Goal: Contribute content: Add original content to the website for others to see

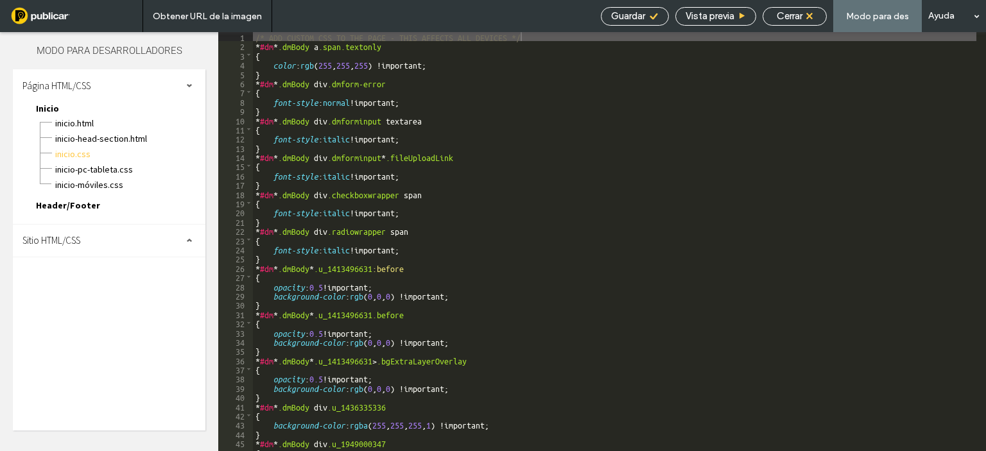
click at [144, 233] on div "Sitio HTML/CSS" at bounding box center [109, 241] width 193 height 32
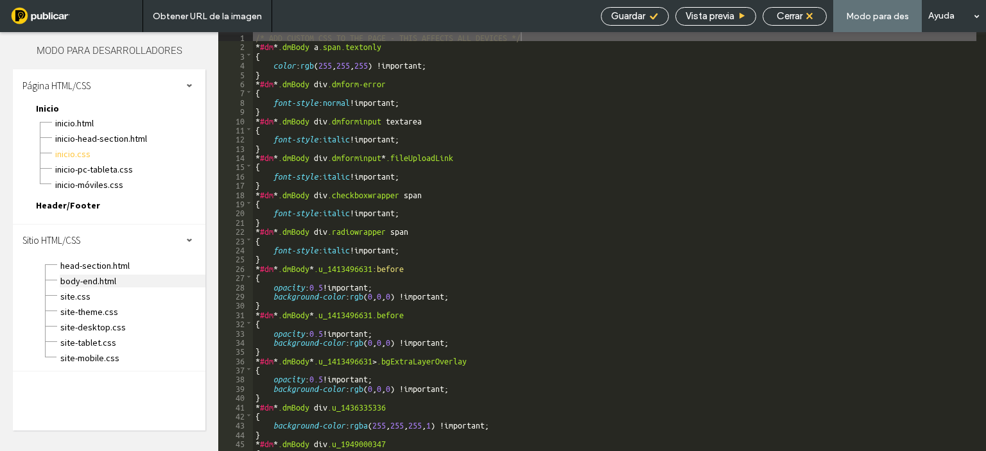
click at [89, 277] on span "body-end.html" at bounding box center [133, 281] width 146 height 13
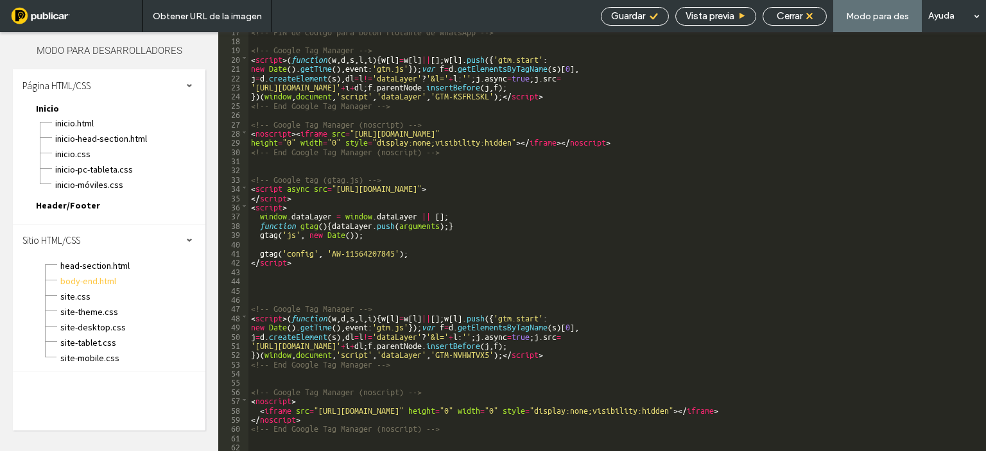
scroll to position [153, 0]
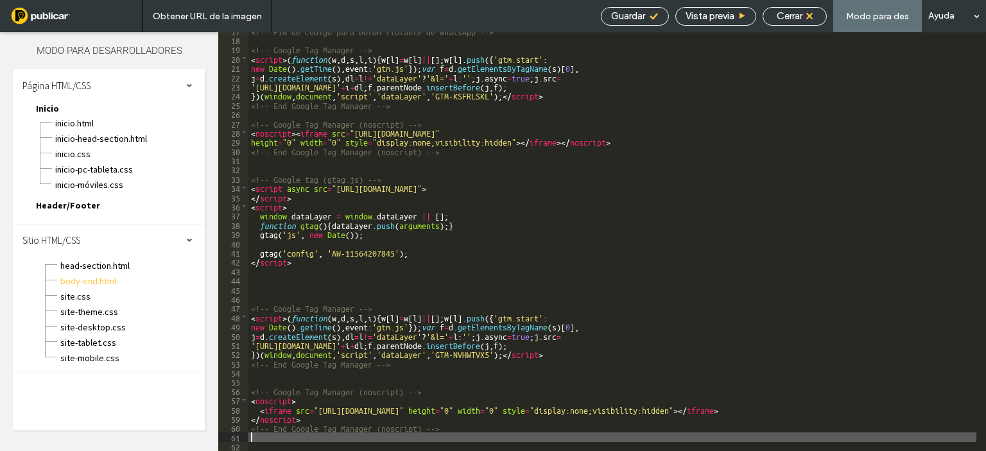
click at [455, 439] on div "<!-- FIN de código para botón flotante de WhatsApp --> <!-- Google Tag Manager …" at bounding box center [612, 245] width 728 height 438
type textarea "**"
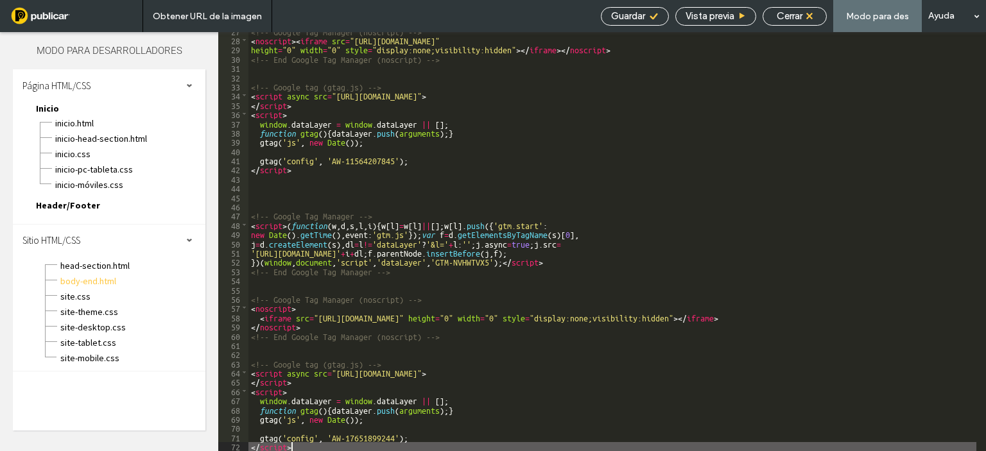
scroll to position [246, 0]
click at [637, 7] on div "Guardar" at bounding box center [635, 16] width 68 height 19
click at [630, 12] on span "Guardar" at bounding box center [628, 16] width 34 height 12
click at [795, 21] on span "Cerrar" at bounding box center [790, 16] width 26 height 12
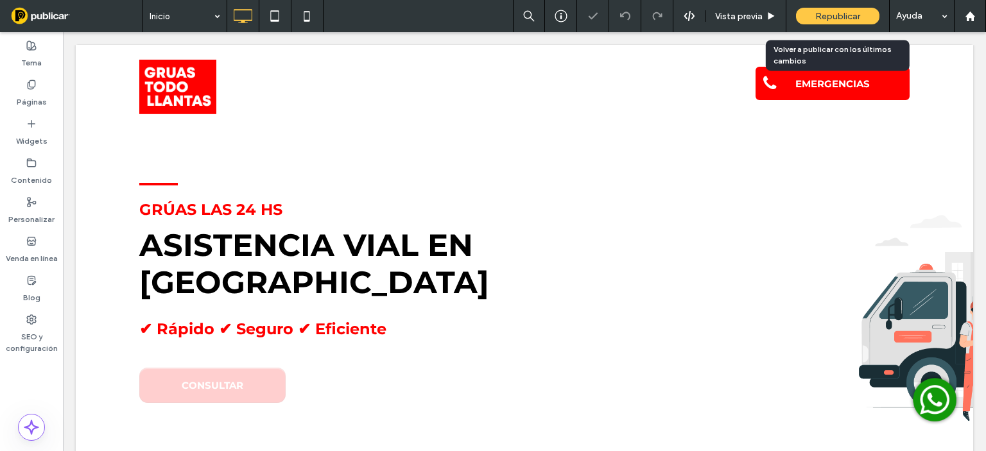
scroll to position [0, 0]
click at [815, 13] on span "Republicar" at bounding box center [837, 16] width 45 height 11
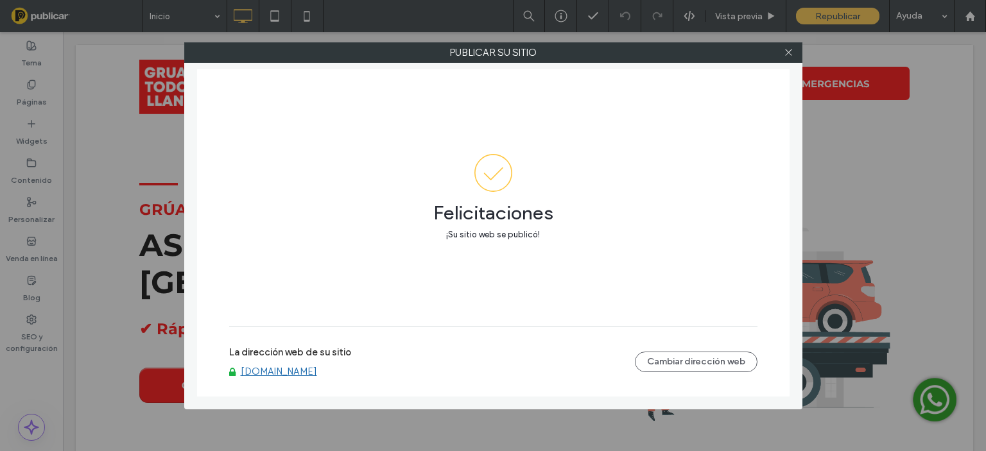
click at [790, 51] on use at bounding box center [788, 52] width 6 height 6
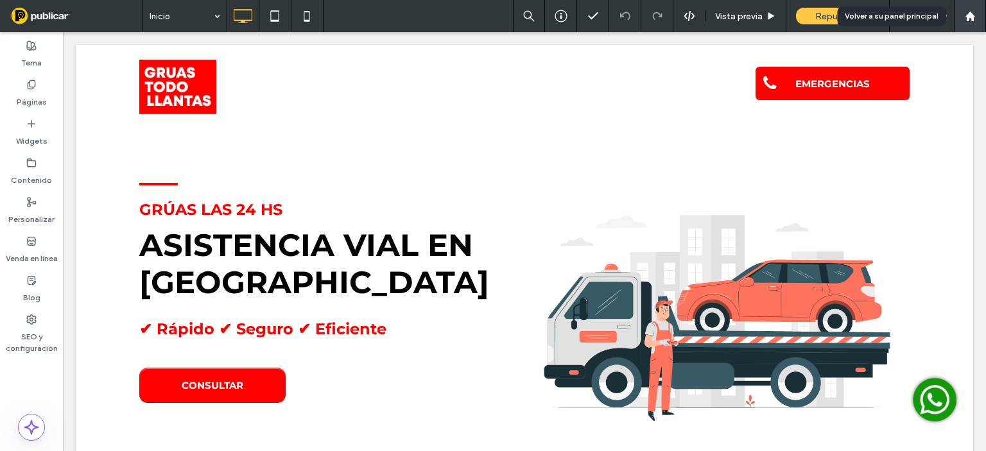
click at [971, 20] on icon at bounding box center [970, 16] width 11 height 11
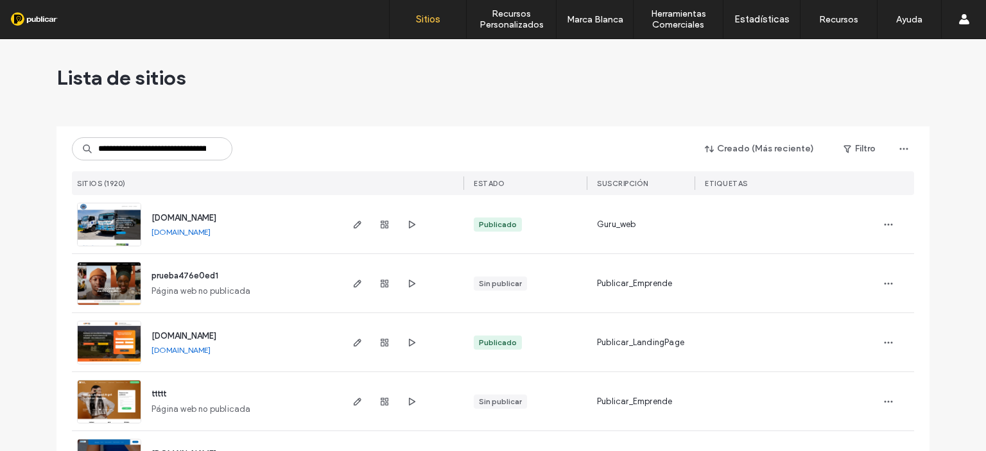
scroll to position [0, 95]
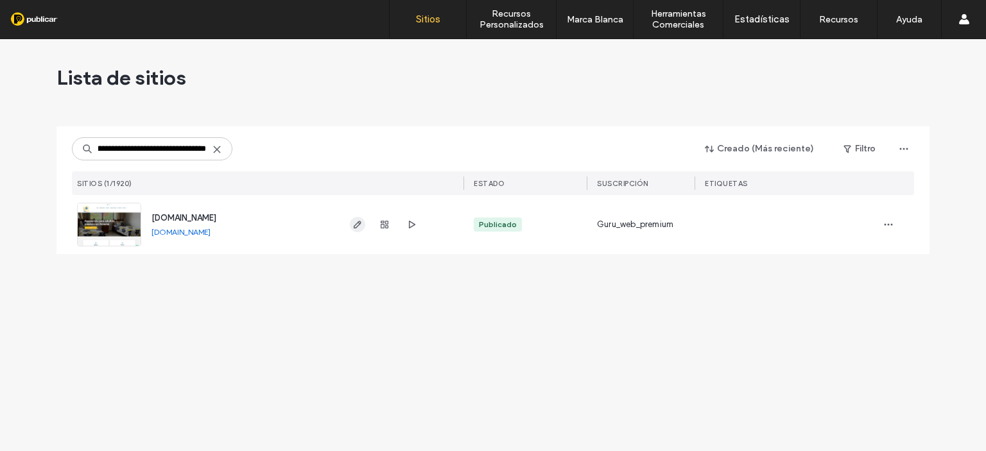
type input "**********"
click at [355, 228] on use "button" at bounding box center [358, 225] width 8 height 8
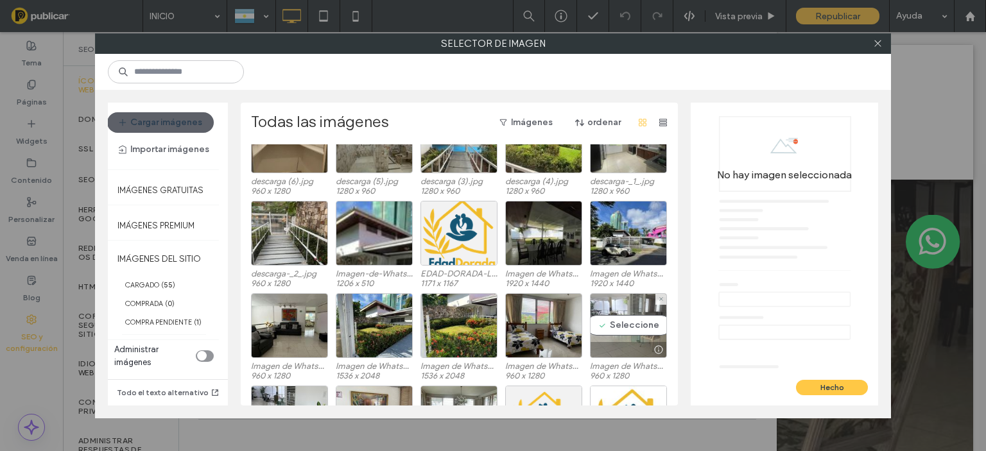
scroll to position [403, 0]
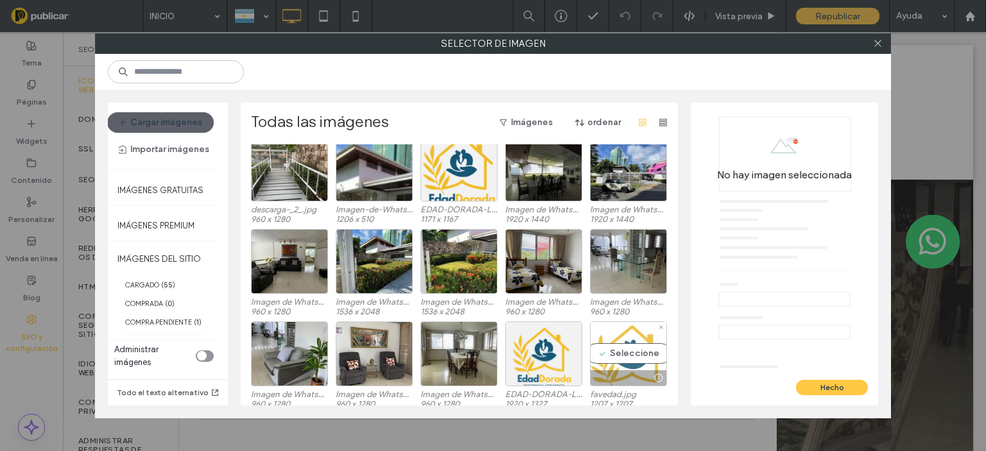
click at [607, 354] on div "Seleccione" at bounding box center [628, 354] width 77 height 65
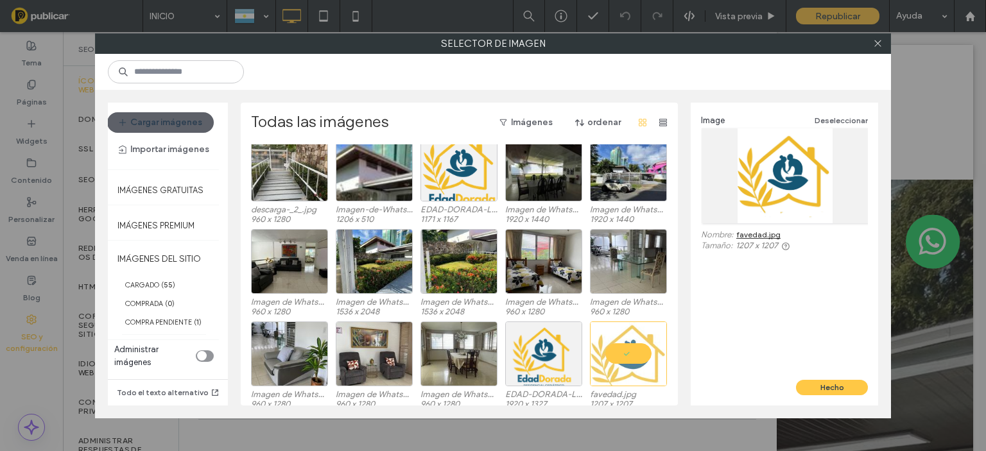
click at [756, 236] on link "favedad.jpg" at bounding box center [758, 235] width 44 height 10
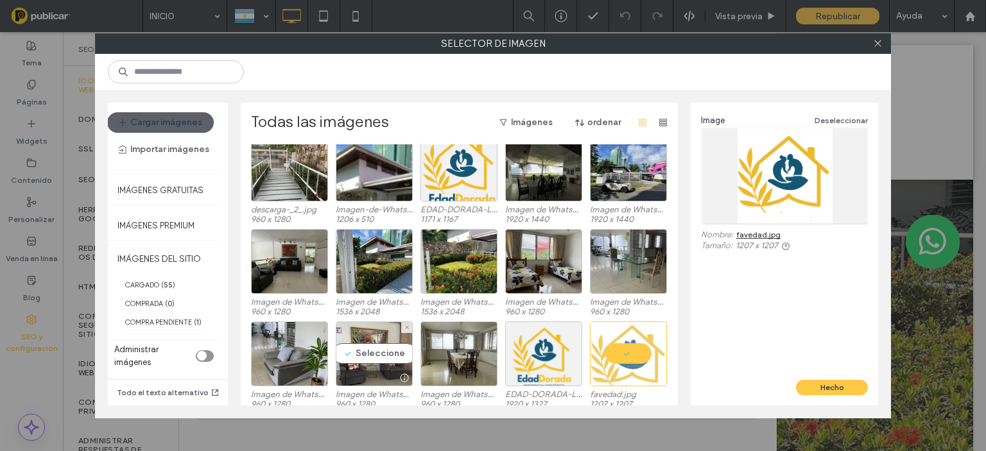
click at [336, 356] on div "Seleccione" at bounding box center [374, 354] width 77 height 65
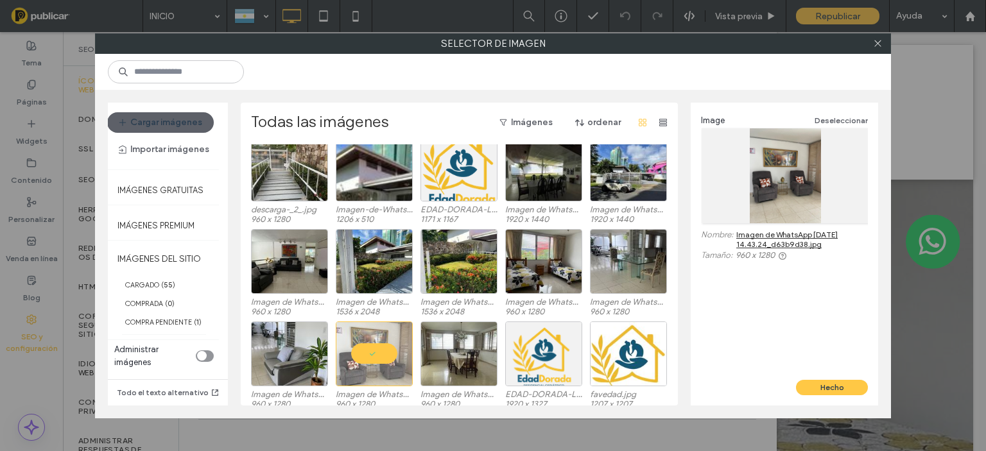
click at [785, 231] on link "Imagen de WhatsApp [DATE] 14.43.24_d63b9d38.jpg" at bounding box center [802, 239] width 132 height 19
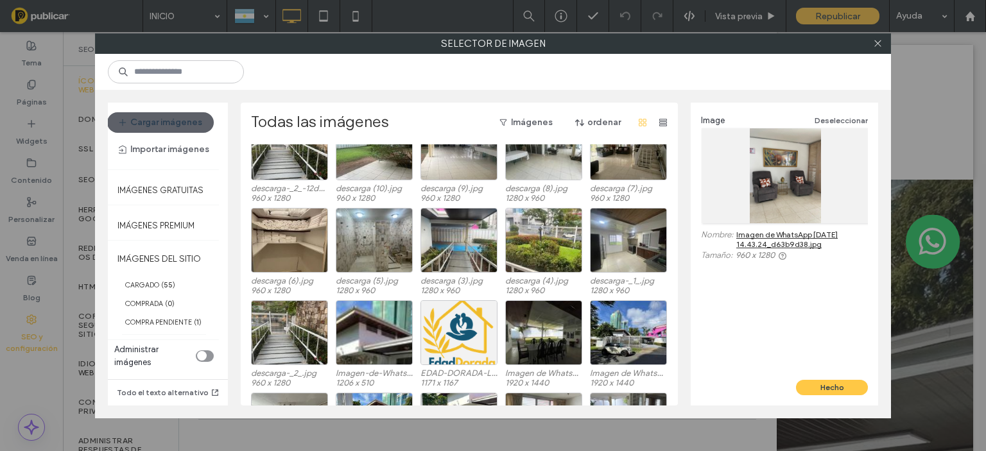
scroll to position [211, 0]
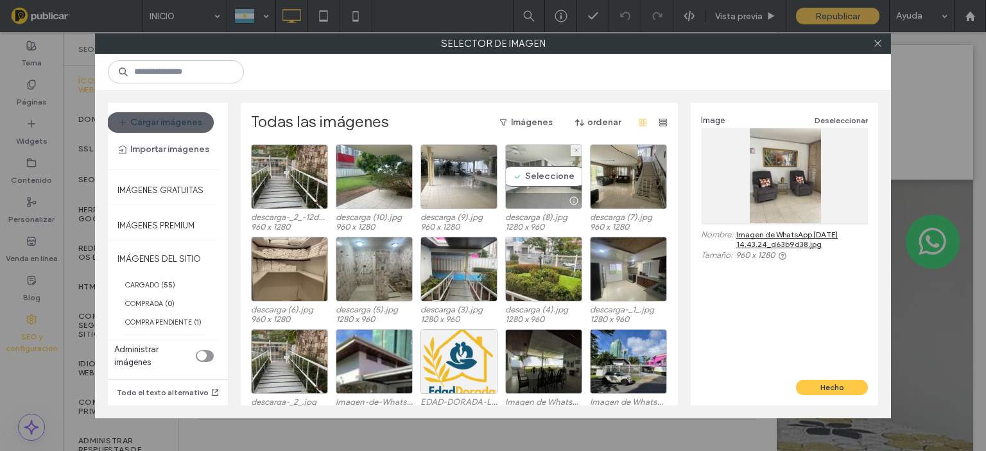
click at [543, 187] on div "Seleccione" at bounding box center [543, 176] width 77 height 65
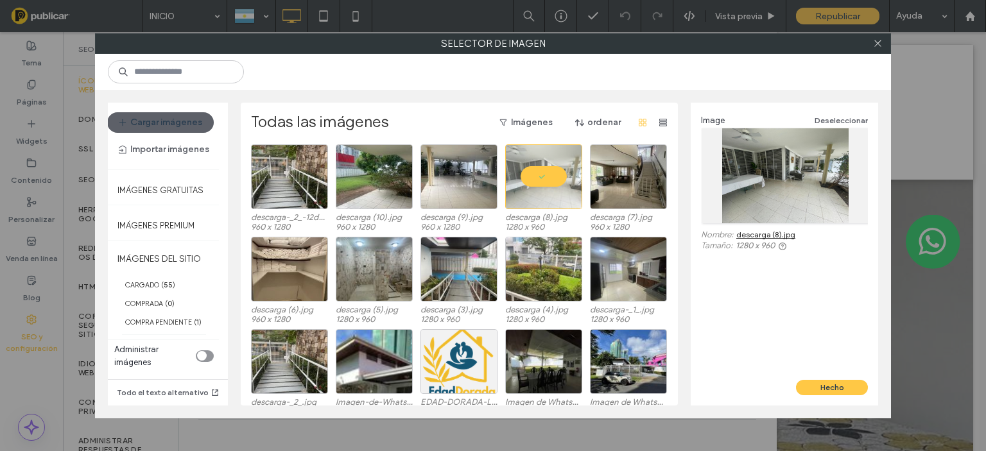
click at [770, 232] on link "descarga (8).jpg" at bounding box center [765, 235] width 59 height 10
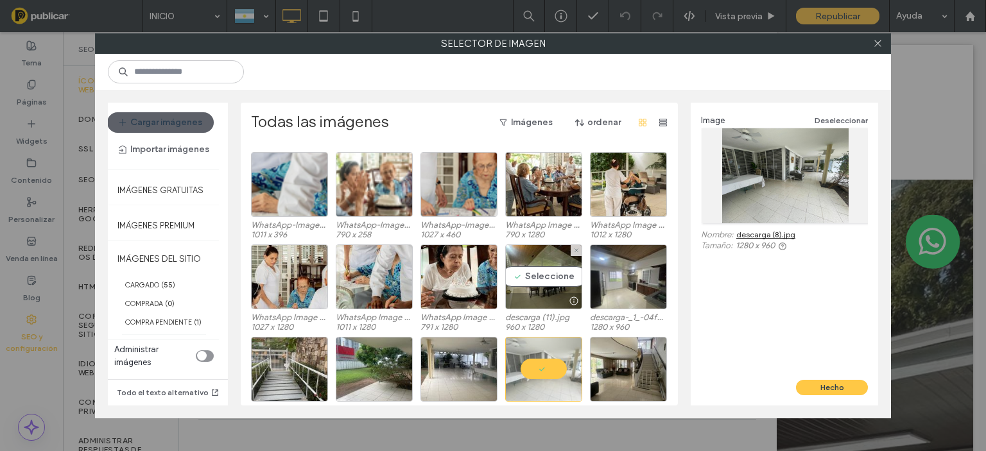
scroll to position [0, 0]
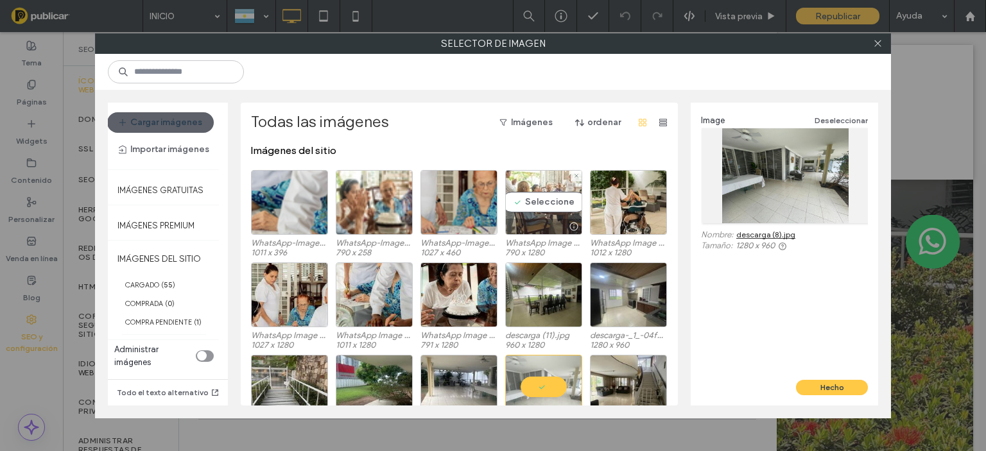
click at [542, 208] on div "Seleccione" at bounding box center [543, 202] width 77 height 65
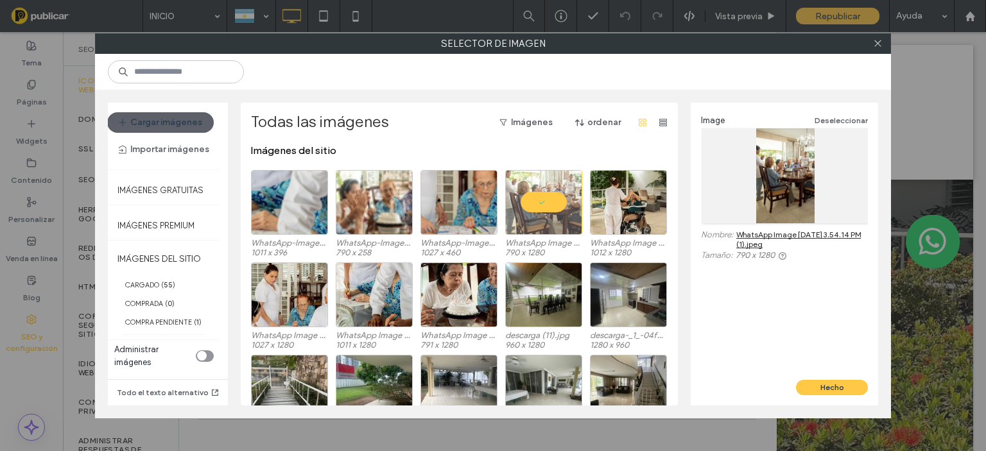
click at [819, 235] on link "WhatsApp Image [DATE] 3.54.14 PM (1).jpeg" at bounding box center [802, 239] width 132 height 19
